Goal: Find specific page/section: Find specific page/section

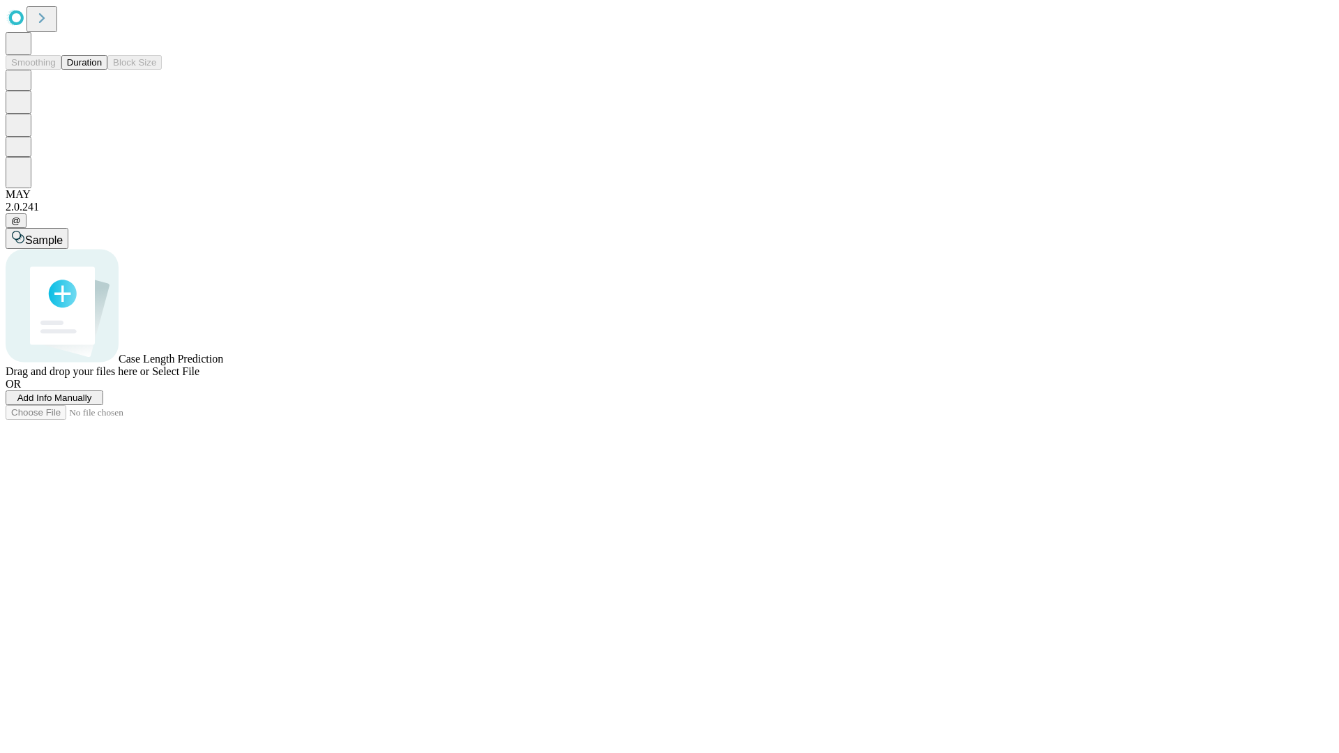
click at [92, 403] on span "Add Info Manually" at bounding box center [54, 398] width 75 height 10
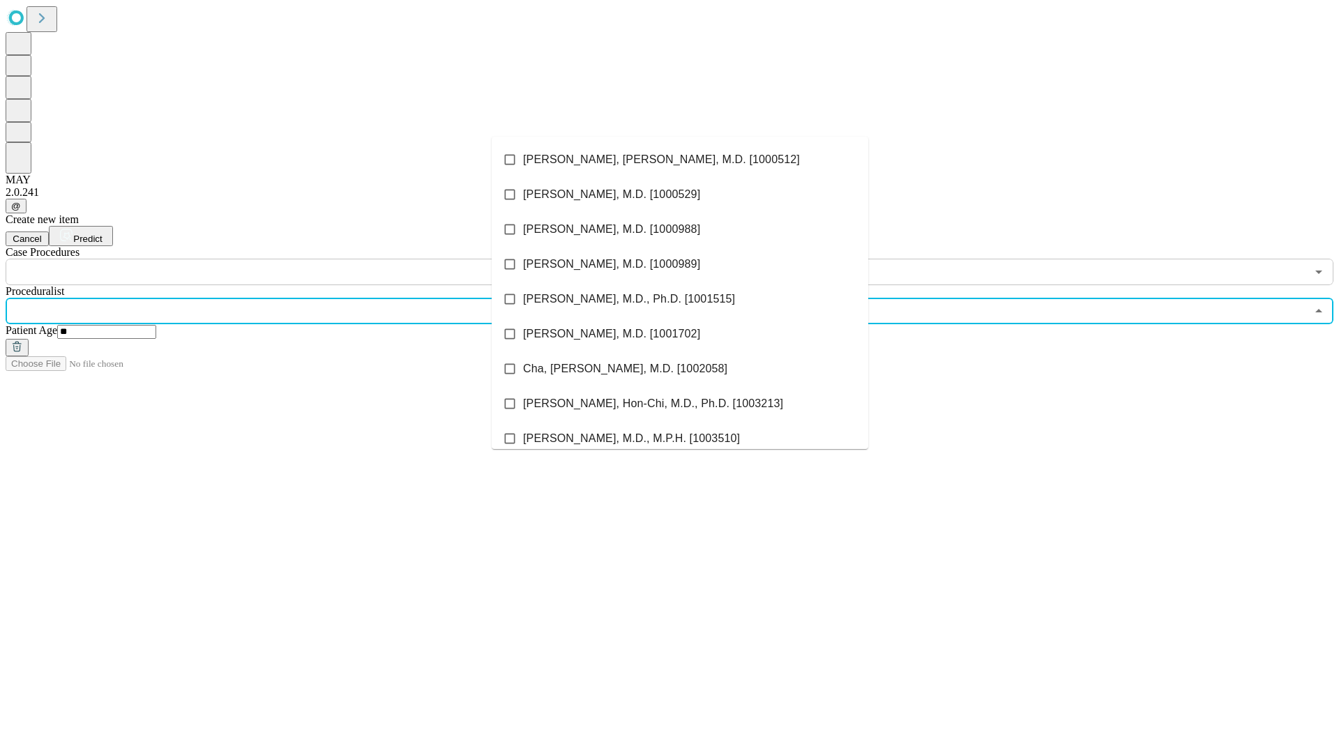
click at [680, 160] on li "[PERSON_NAME], [PERSON_NAME], M.D. [1000512]" at bounding box center [680, 159] width 377 height 35
click at [293, 259] on input "text" at bounding box center [656, 272] width 1300 height 26
